Goal: Information Seeking & Learning: Check status

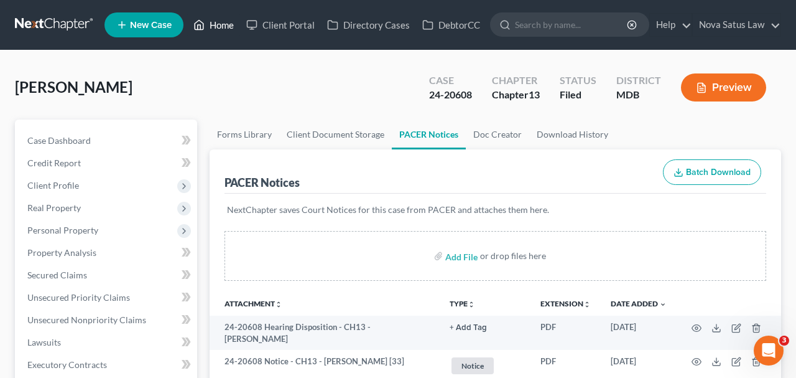
click at [231, 24] on link "Home" at bounding box center [213, 25] width 53 height 22
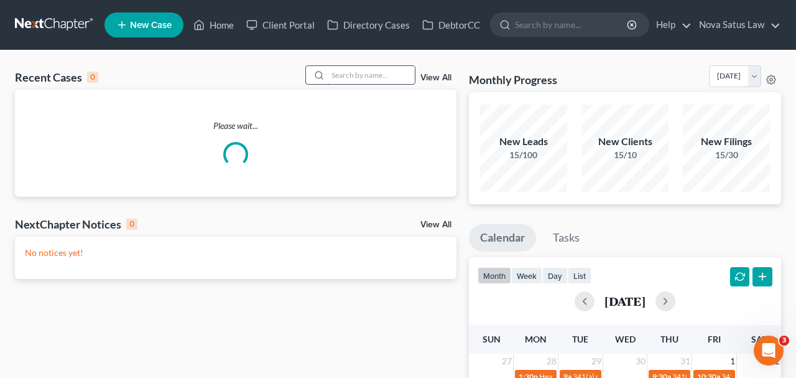
click at [363, 73] on input "search" at bounding box center [371, 75] width 87 height 18
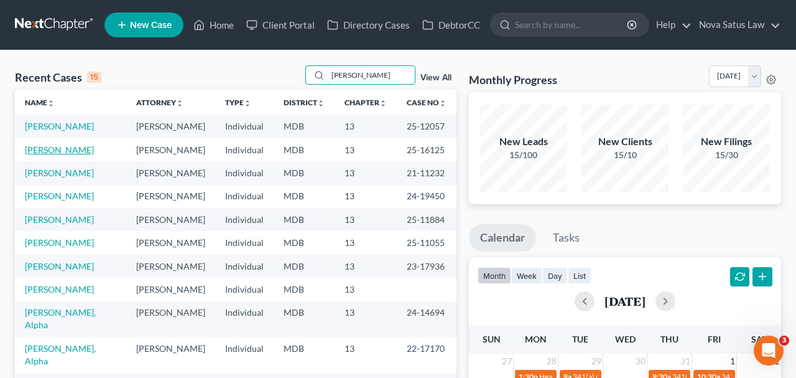
type input "[PERSON_NAME]"
click at [74, 151] on link "[PERSON_NAME]" at bounding box center [59, 149] width 69 height 11
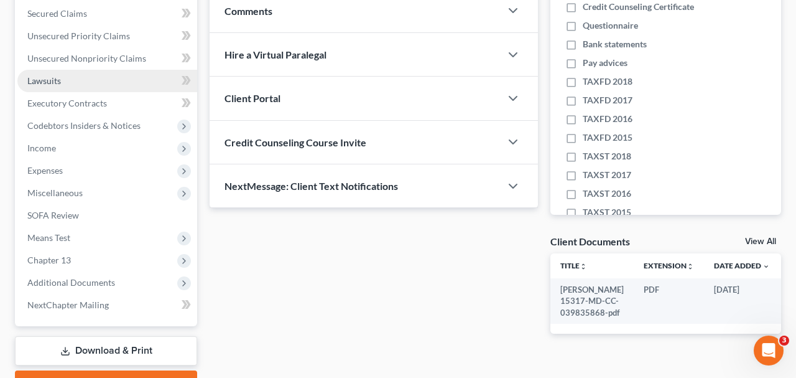
scroll to position [323, 0]
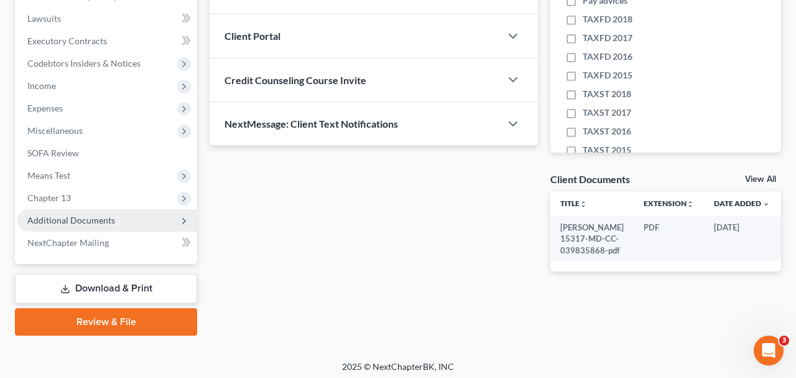
click at [67, 221] on span "Additional Documents" at bounding box center [71, 220] width 88 height 11
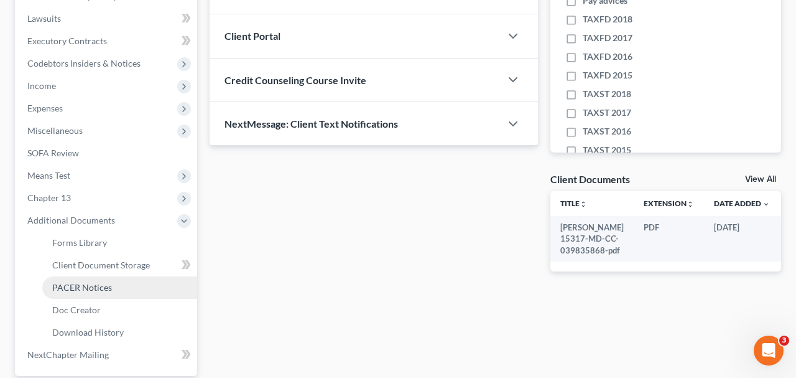
click at [97, 282] on span "PACER Notices" at bounding box center [82, 287] width 60 height 11
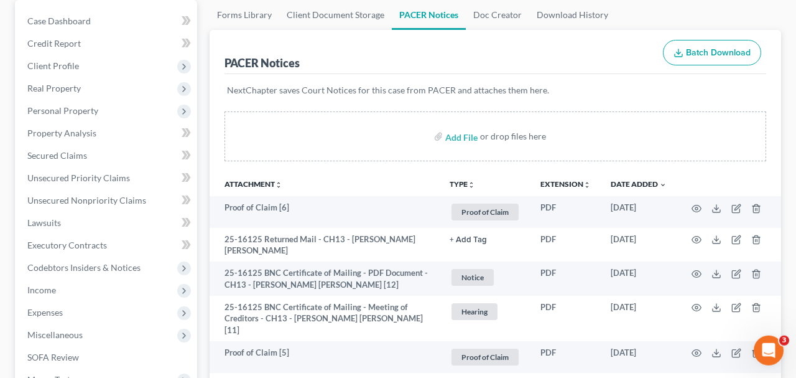
scroll to position [129, 0]
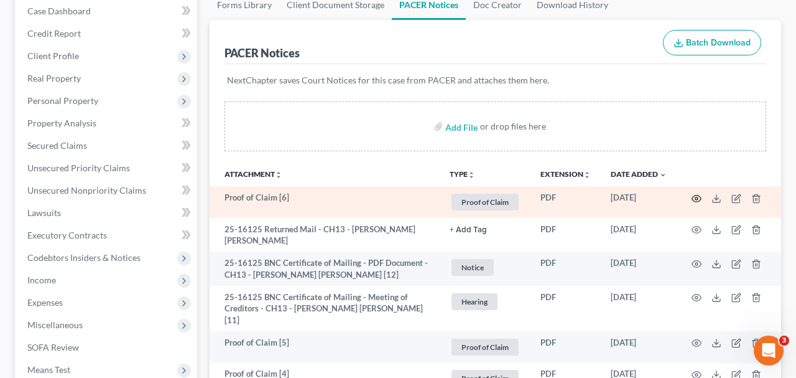
click at [697, 193] on icon "button" at bounding box center [697, 198] width 10 height 10
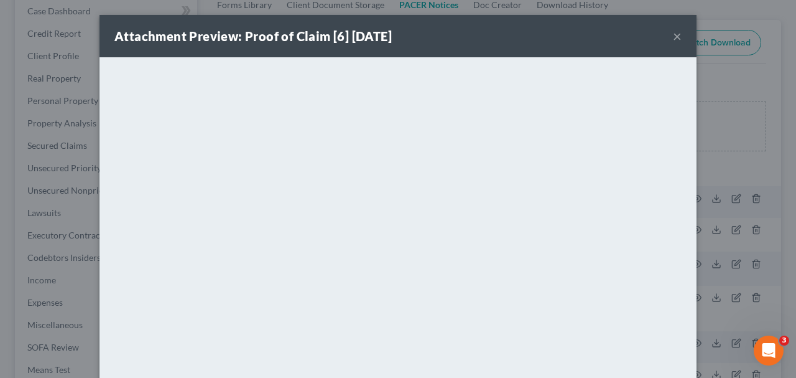
click at [677, 40] on button "×" at bounding box center [677, 36] width 9 height 15
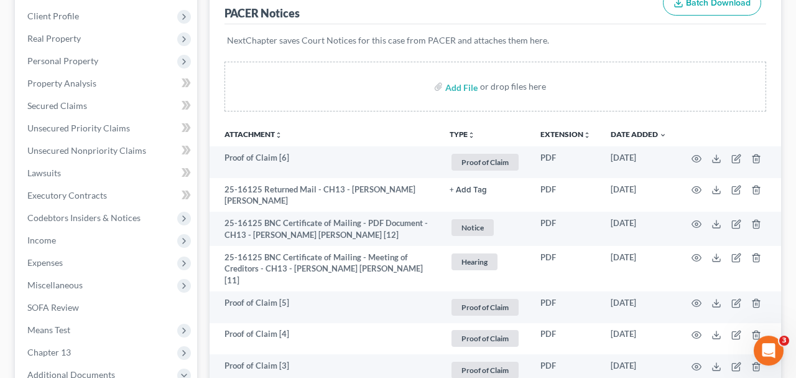
scroll to position [194, 0]
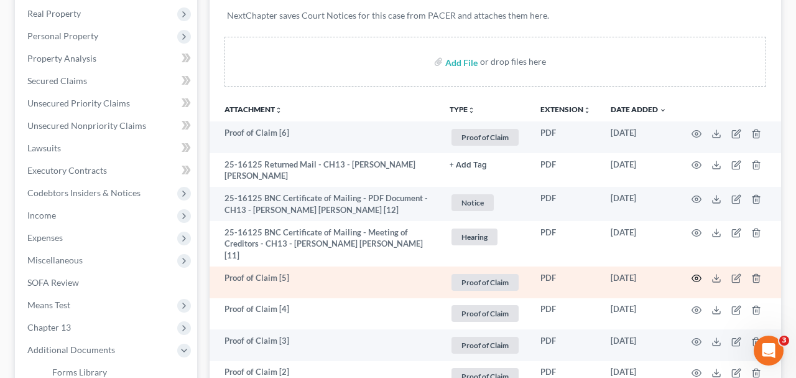
click at [696, 275] on icon "button" at bounding box center [696, 278] width 9 height 7
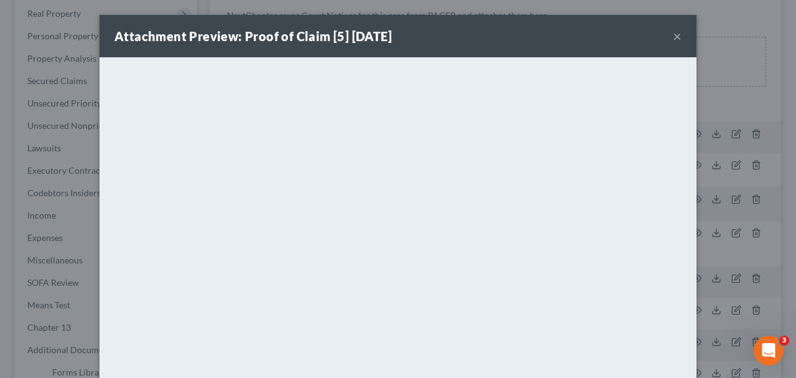
click at [675, 35] on button "×" at bounding box center [677, 36] width 9 height 15
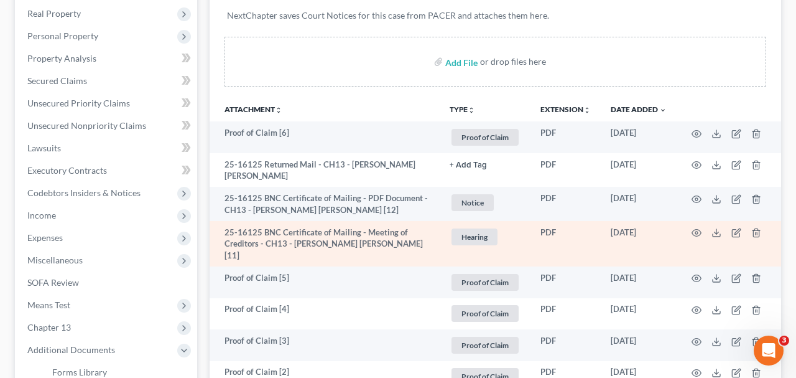
scroll to position [259, 0]
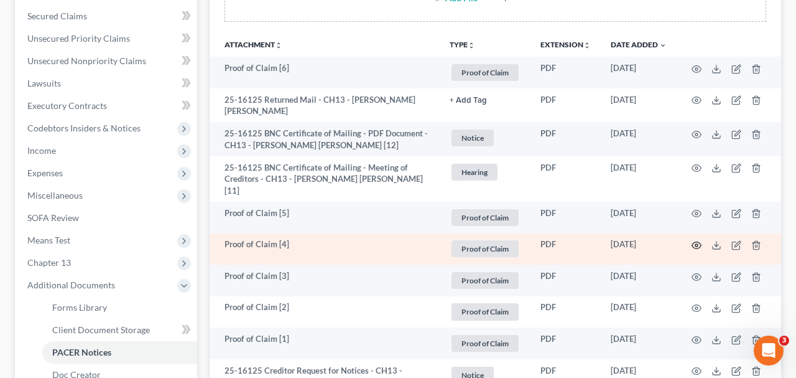
click at [696, 242] on icon "button" at bounding box center [696, 245] width 9 height 7
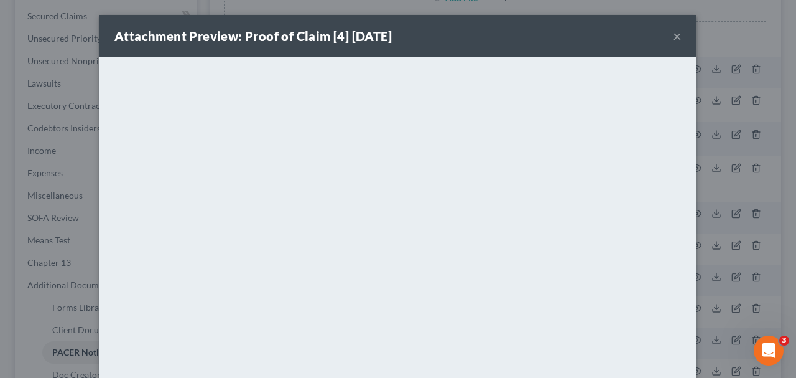
click at [678, 35] on button "×" at bounding box center [677, 36] width 9 height 15
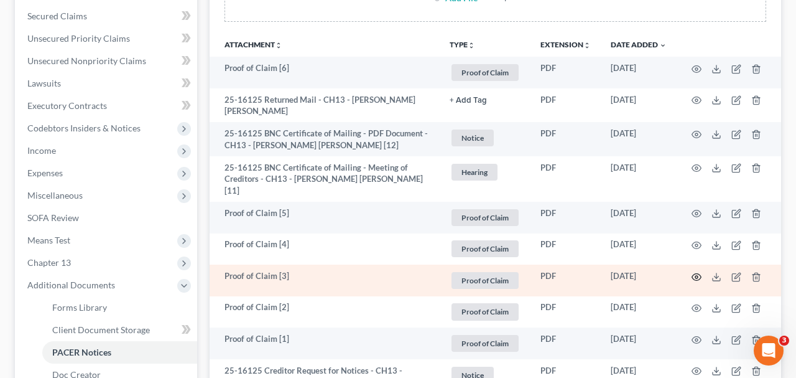
click at [692, 272] on icon "button" at bounding box center [697, 277] width 10 height 10
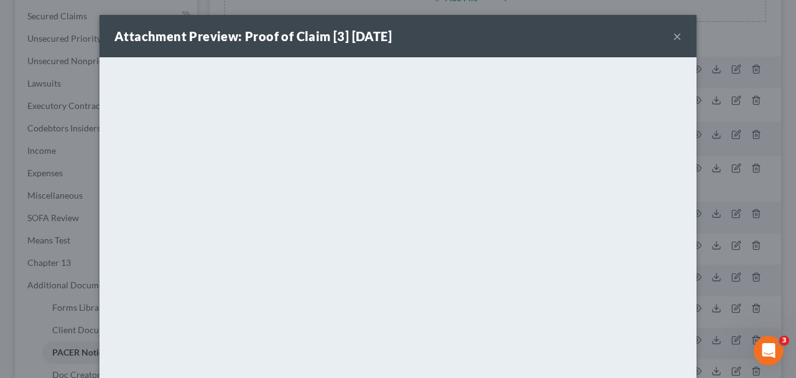
click at [679, 34] on button "×" at bounding box center [677, 36] width 9 height 15
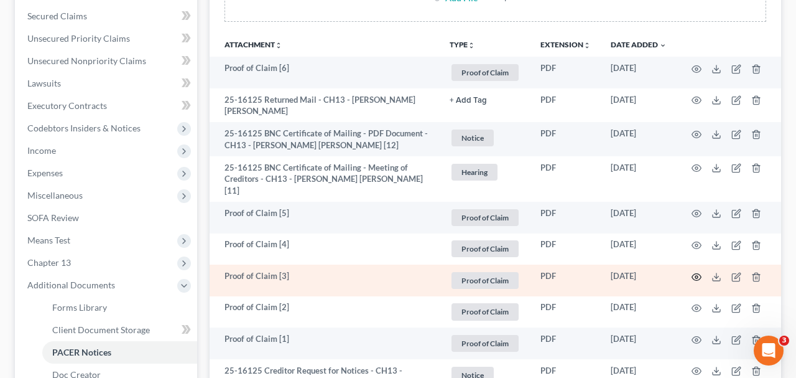
click at [692, 272] on icon "button" at bounding box center [697, 277] width 10 height 10
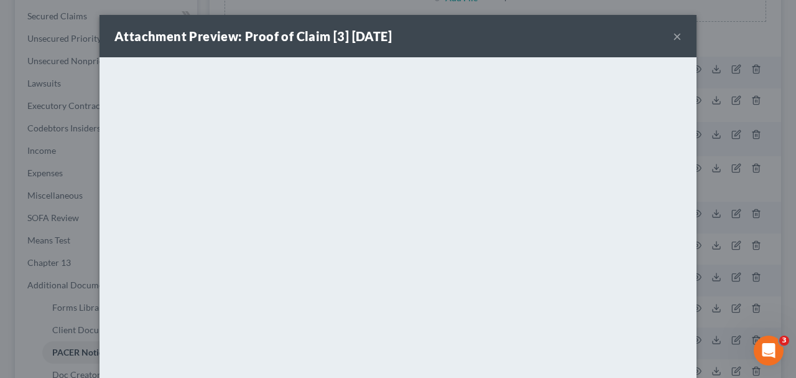
click at [674, 39] on button "×" at bounding box center [677, 36] width 9 height 15
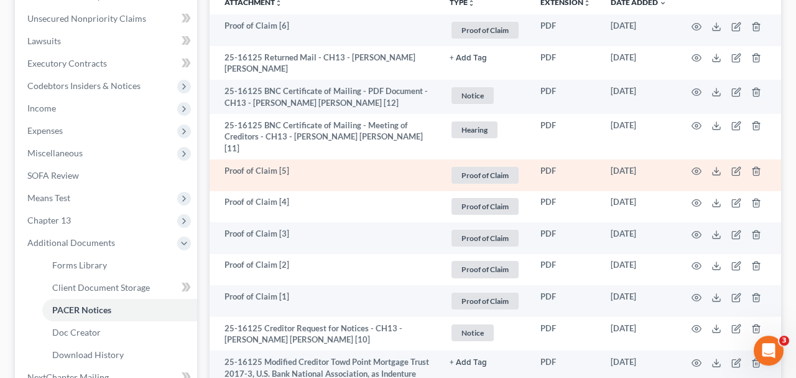
scroll to position [323, 0]
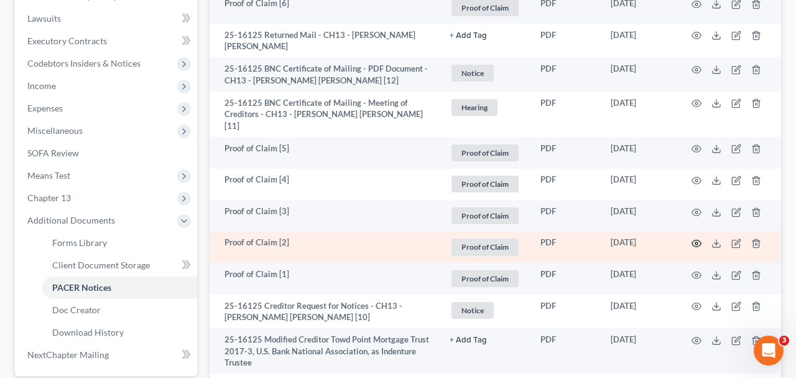
click at [700, 238] on icon "button" at bounding box center [697, 243] width 10 height 10
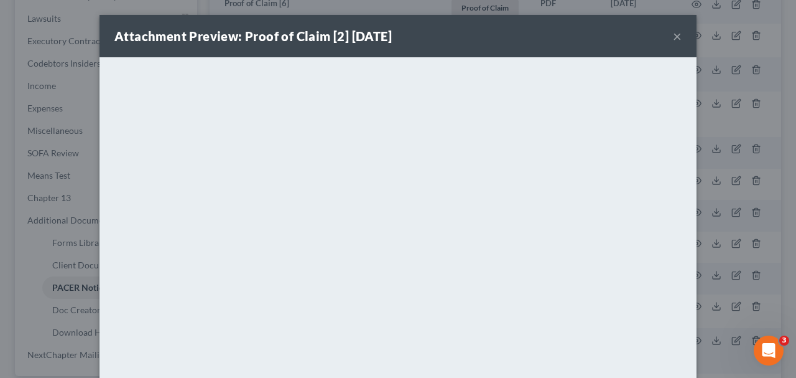
click at [676, 36] on button "×" at bounding box center [677, 36] width 9 height 15
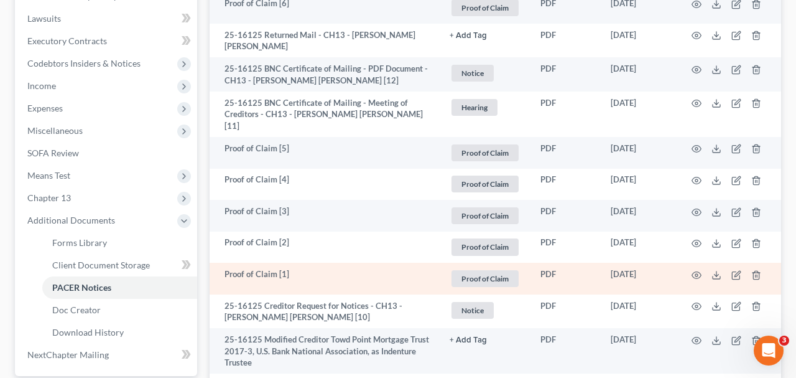
click at [694, 262] on td at bounding box center [729, 278] width 104 height 32
click at [692, 270] on icon "button" at bounding box center [697, 275] width 10 height 10
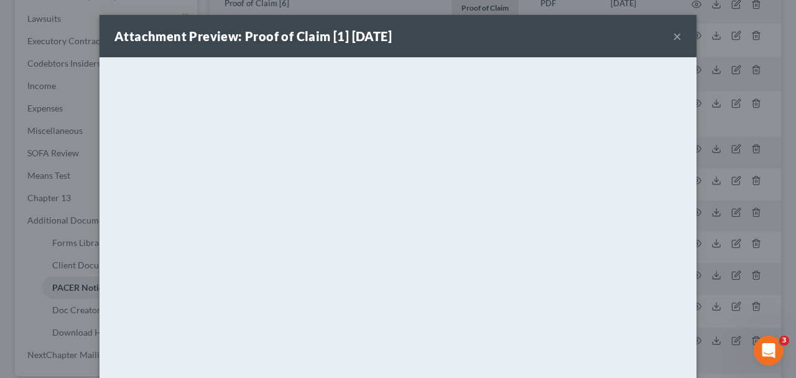
click at [675, 35] on button "×" at bounding box center [677, 36] width 9 height 15
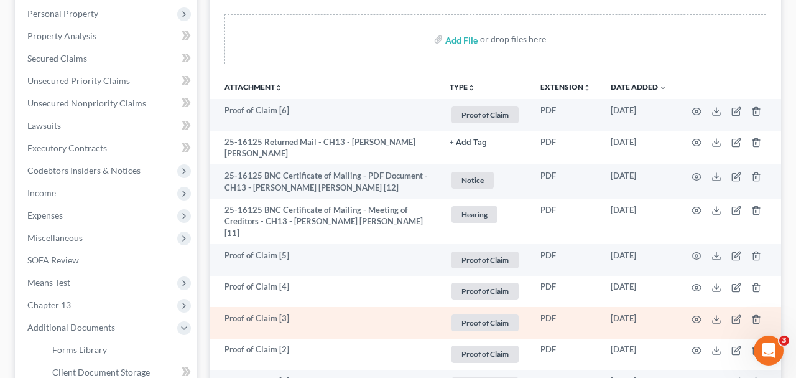
scroll to position [194, 0]
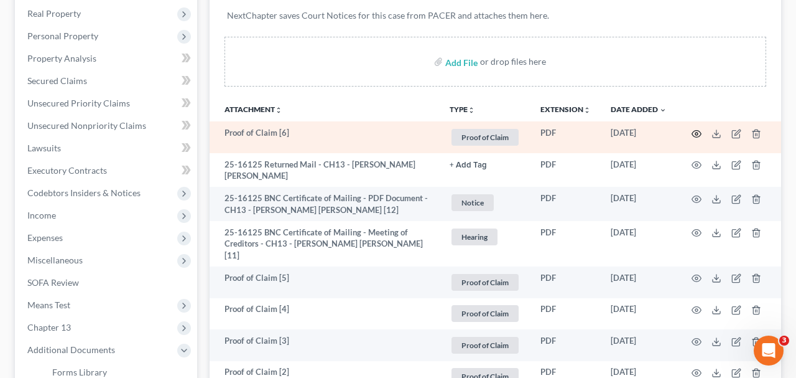
click at [699, 131] on icon "button" at bounding box center [697, 134] width 10 height 10
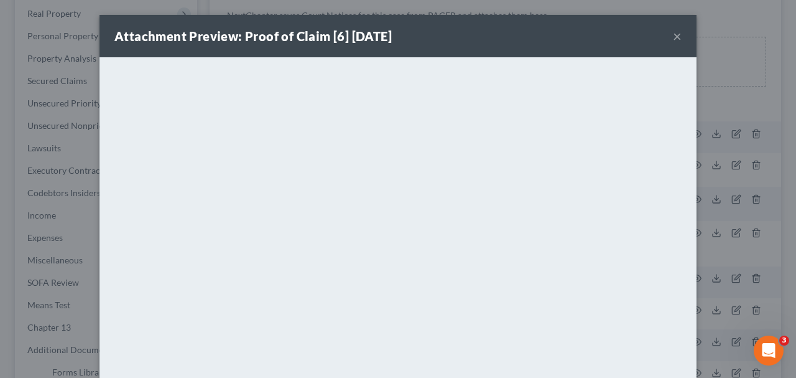
click at [675, 35] on button "×" at bounding box center [677, 36] width 9 height 15
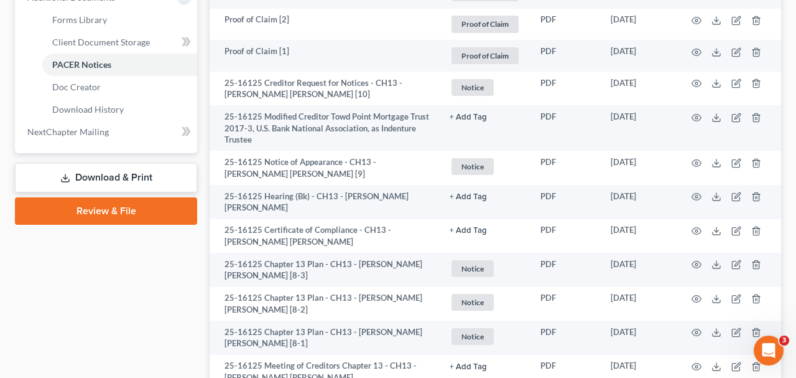
scroll to position [582, 0]
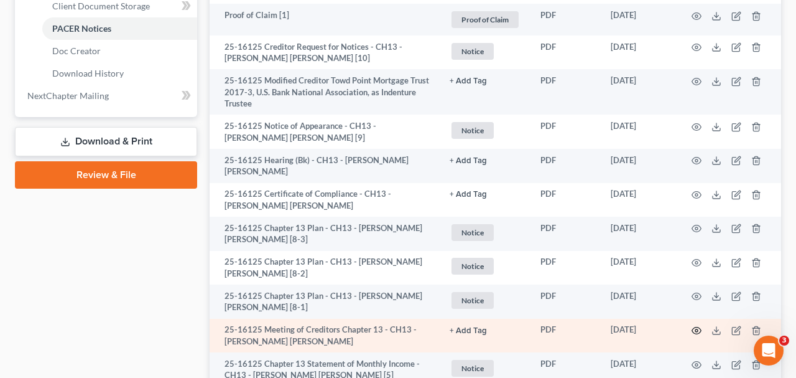
click at [700, 325] on icon "button" at bounding box center [697, 330] width 10 height 10
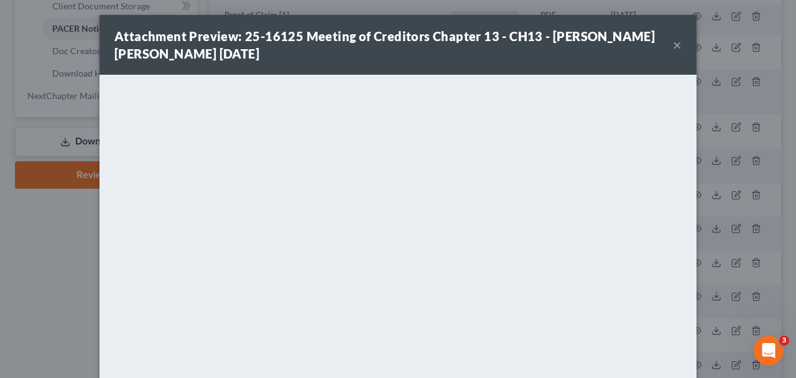
click at [674, 45] on button "×" at bounding box center [677, 44] width 9 height 15
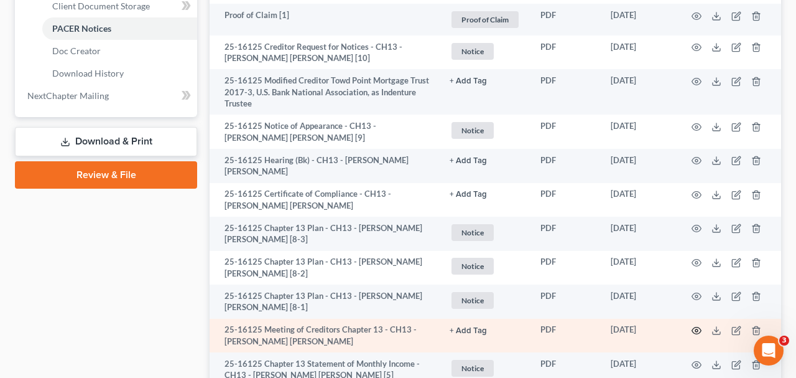
click at [696, 329] on circle "button" at bounding box center [696, 330] width 2 height 2
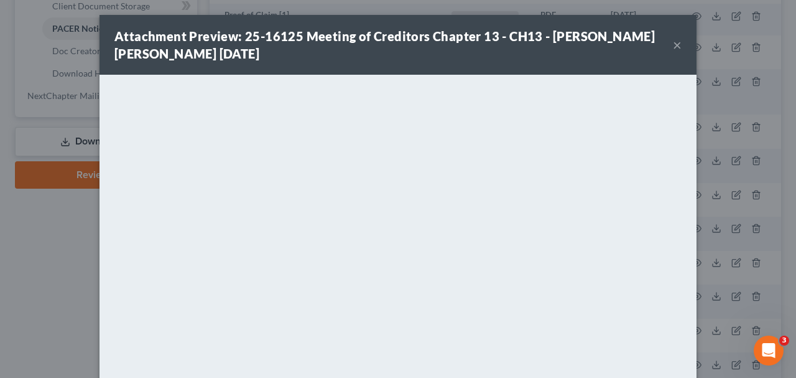
click at [677, 44] on button "×" at bounding box center [677, 44] width 9 height 15
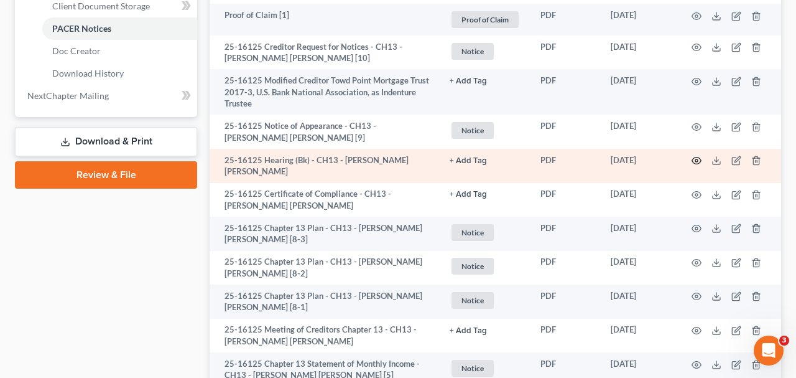
click at [695, 156] on icon "button" at bounding box center [697, 161] width 10 height 10
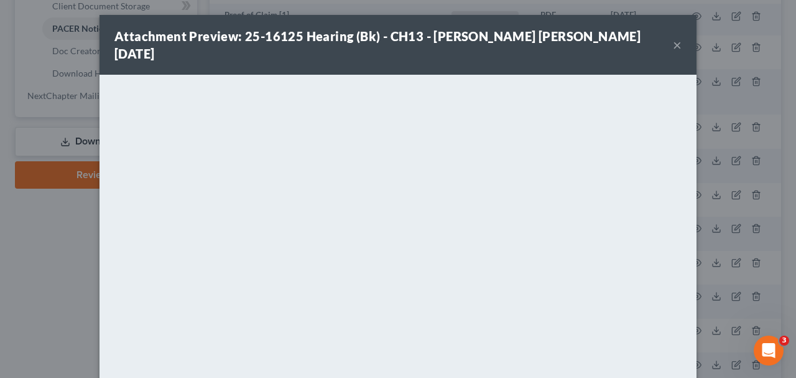
click at [680, 39] on button "×" at bounding box center [677, 44] width 9 height 15
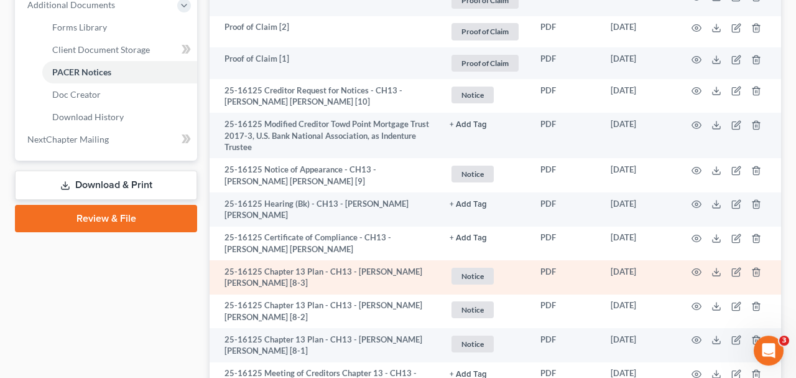
scroll to position [518, 0]
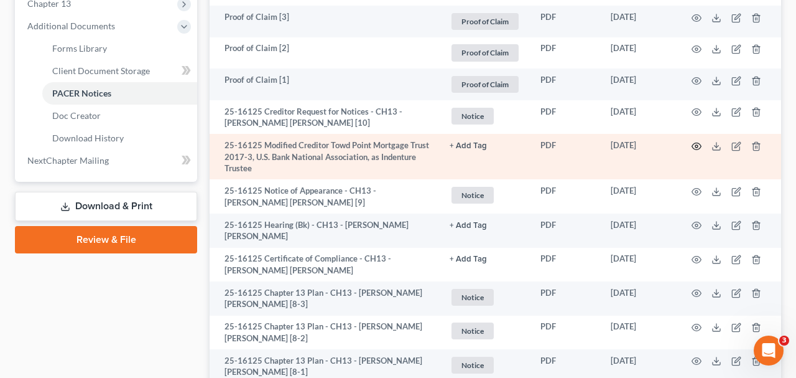
click at [694, 142] on icon "button" at bounding box center [696, 145] width 9 height 7
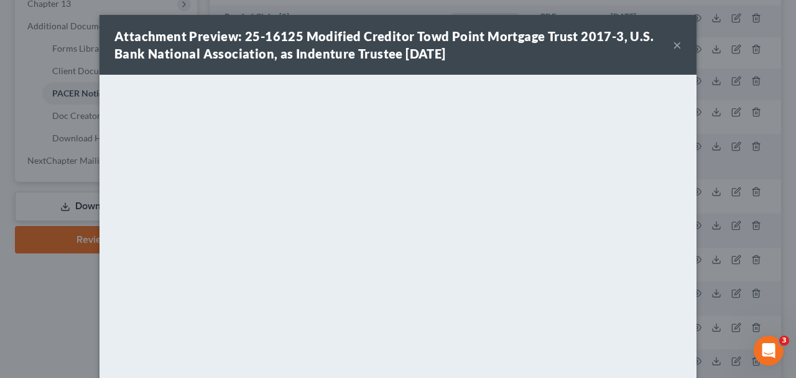
click at [679, 46] on button "×" at bounding box center [677, 44] width 9 height 15
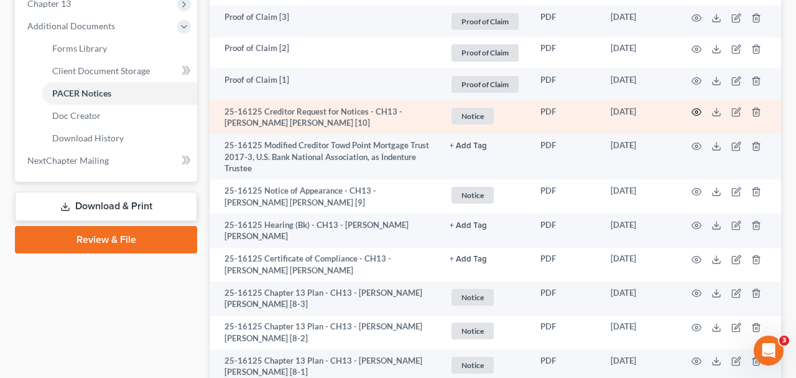
click at [695, 107] on icon "button" at bounding box center [697, 112] width 10 height 10
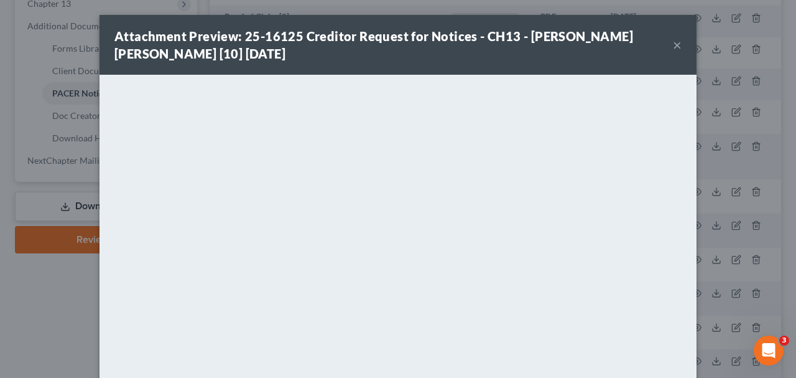
click at [679, 47] on button "×" at bounding box center [677, 44] width 9 height 15
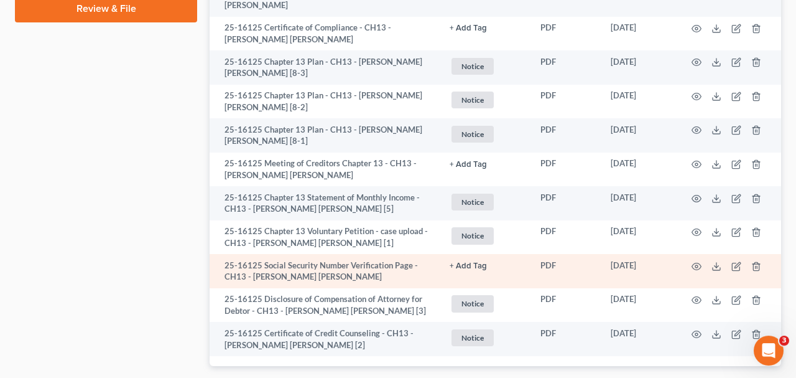
scroll to position [723, 0]
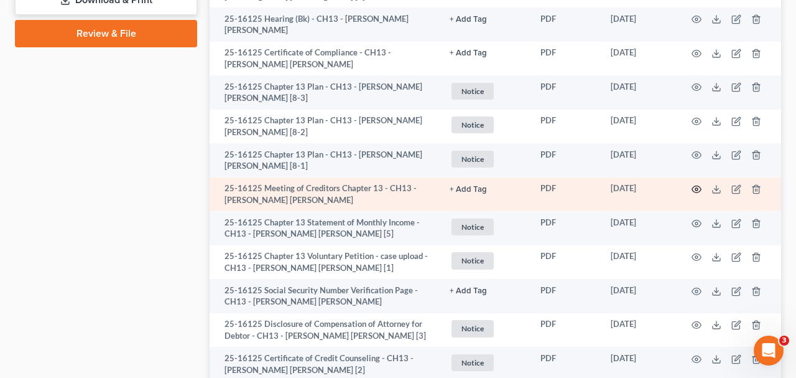
click at [692, 186] on icon "button" at bounding box center [696, 189] width 9 height 7
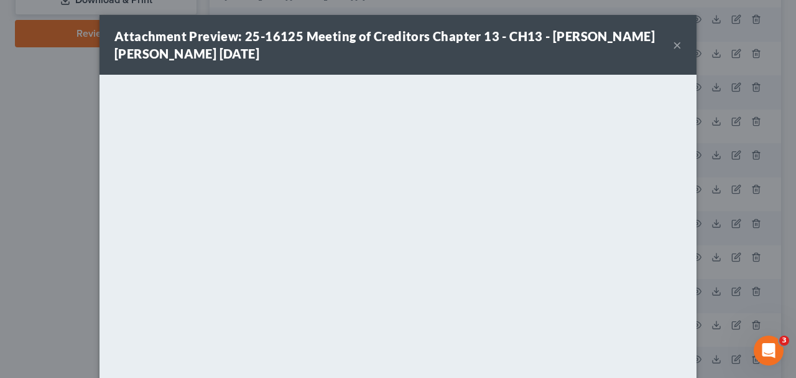
click at [681, 45] on button "×" at bounding box center [677, 44] width 9 height 15
